Goal: Information Seeking & Learning: Learn about a topic

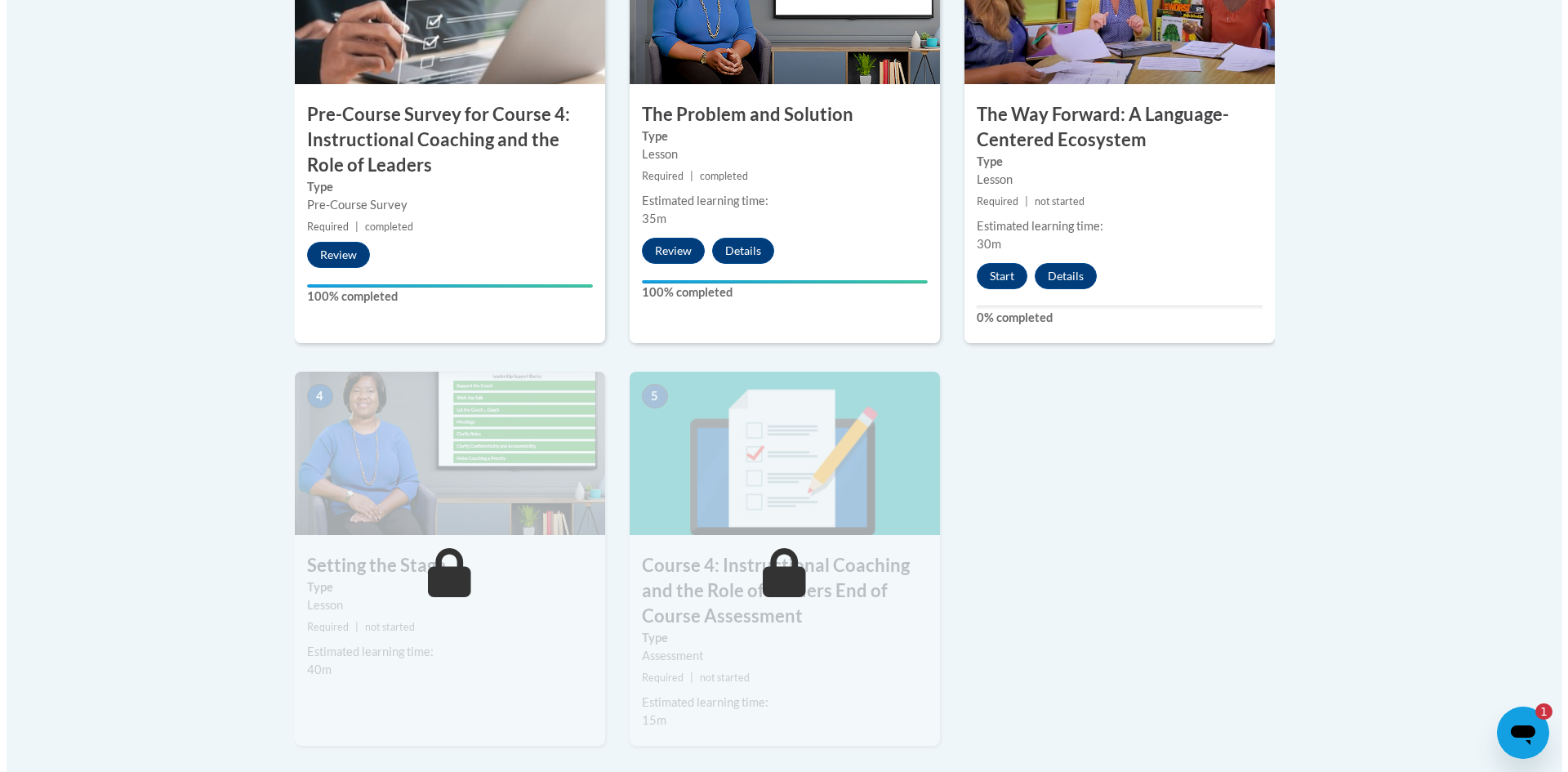
scroll to position [654, 0]
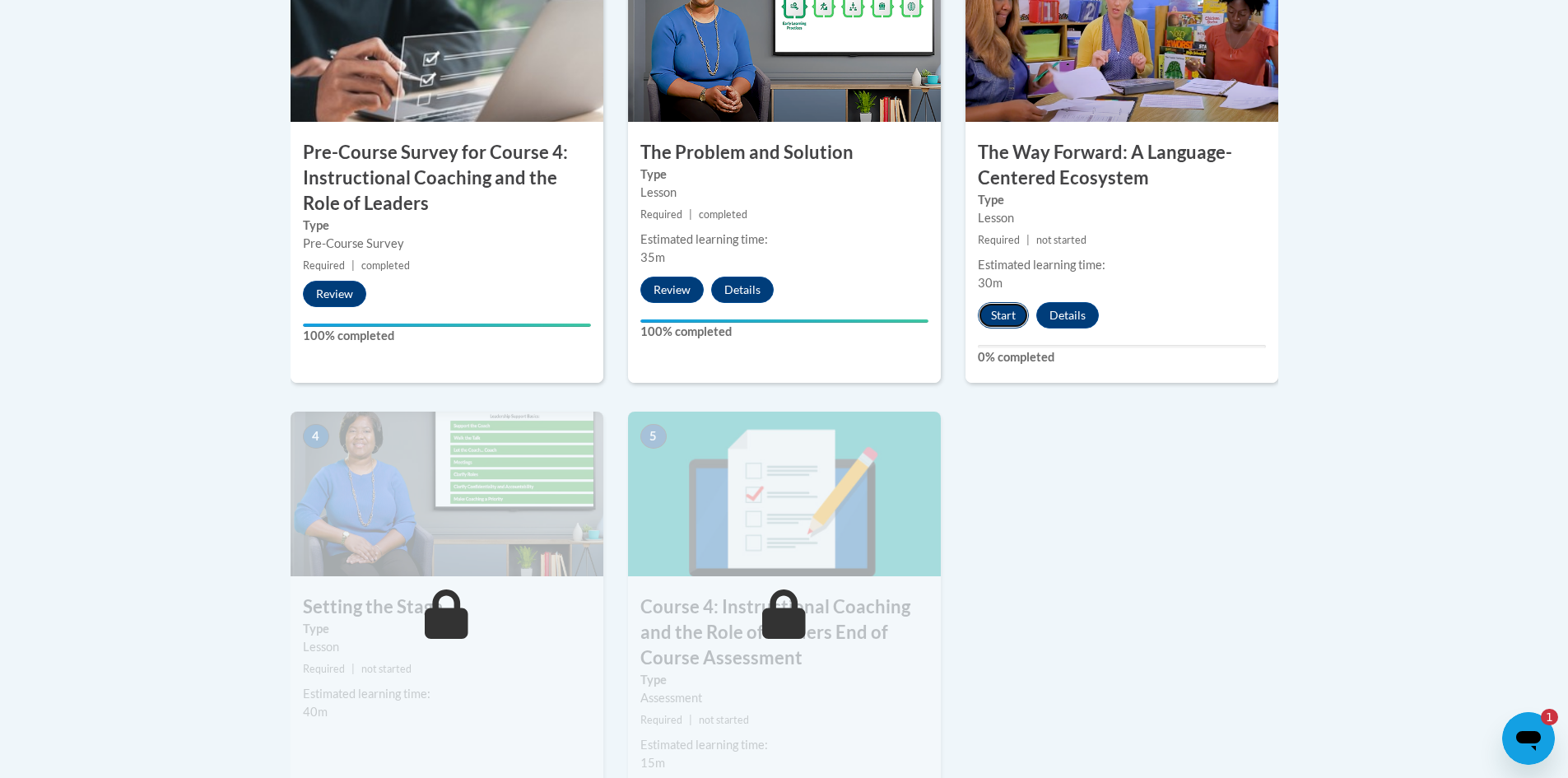
click at [996, 315] on button "Start" at bounding box center [1002, 315] width 51 height 27
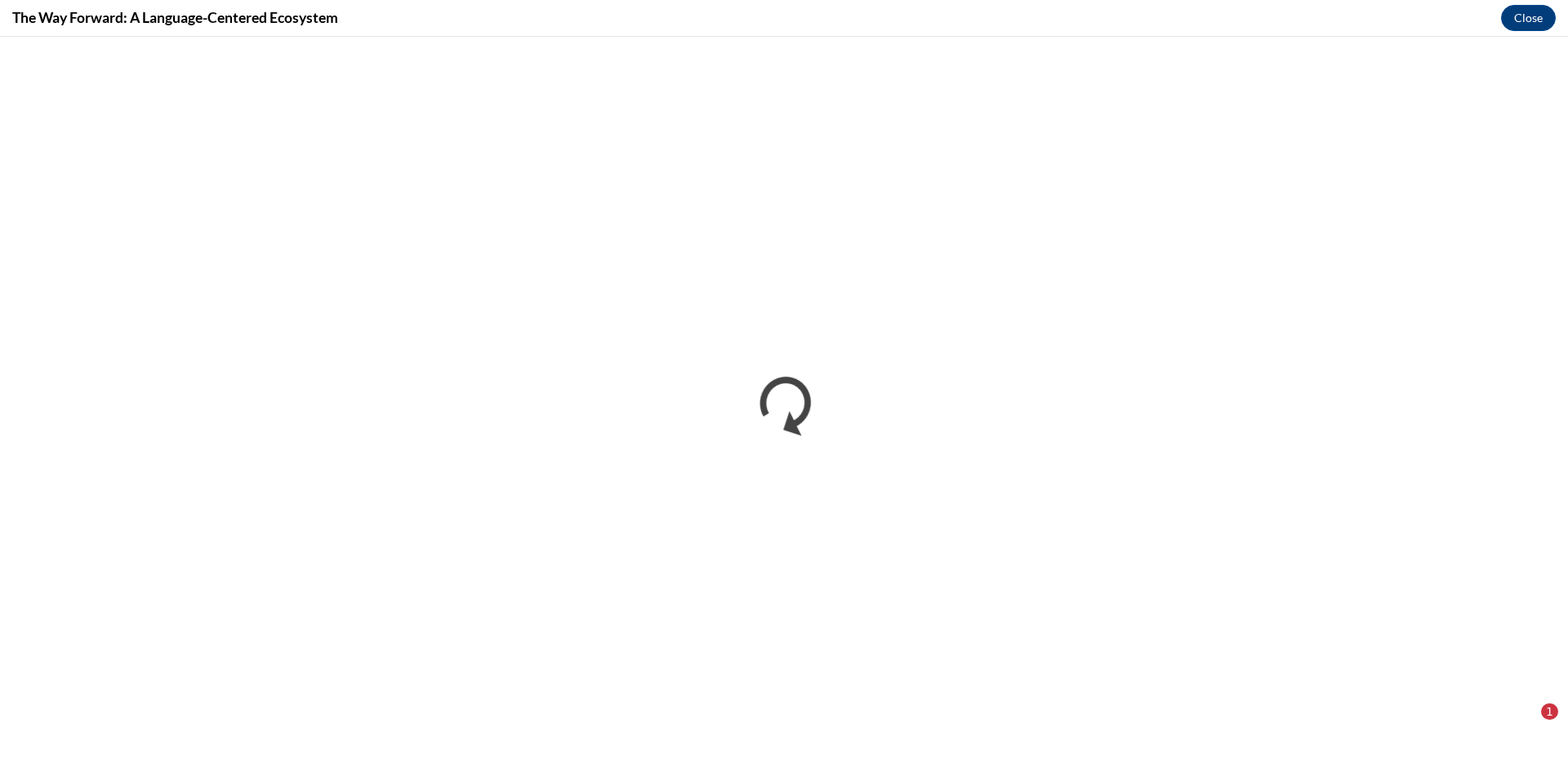
scroll to position [0, 0]
